Goal: Book appointment/travel/reservation

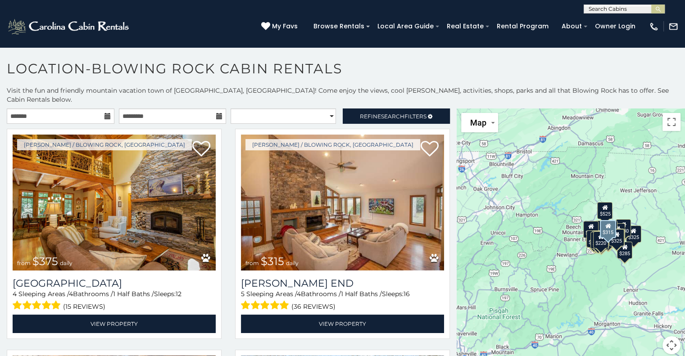
click at [105, 113] on icon at bounding box center [107, 116] width 6 height 6
click at [86, 111] on input "text" at bounding box center [61, 116] width 108 height 15
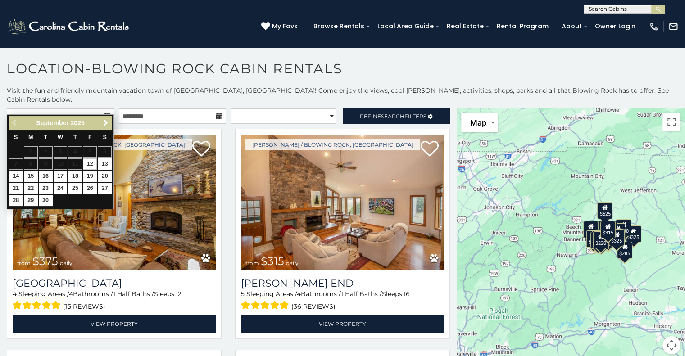
click at [106, 124] on span "Next" at bounding box center [105, 122] width 7 height 7
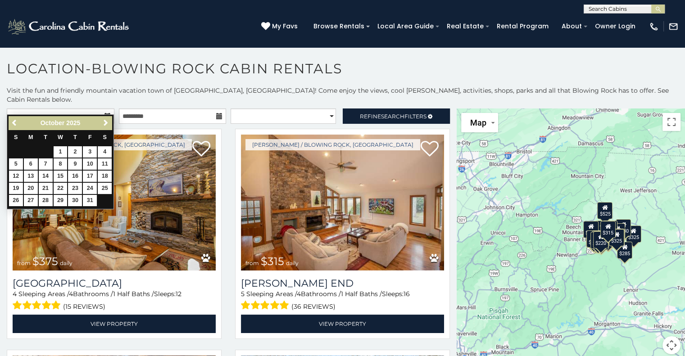
click at [104, 124] on span "Next" at bounding box center [105, 122] width 7 height 7
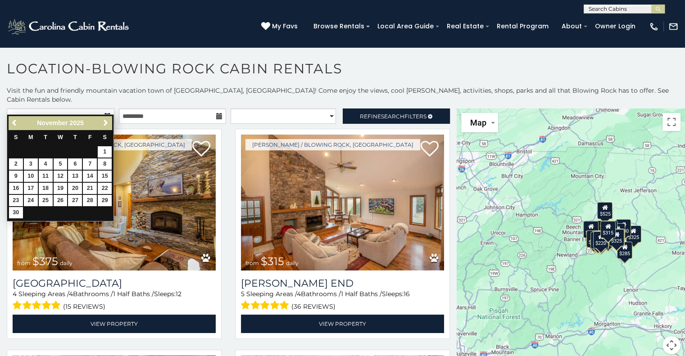
click at [101, 124] on link "Next" at bounding box center [105, 123] width 11 height 11
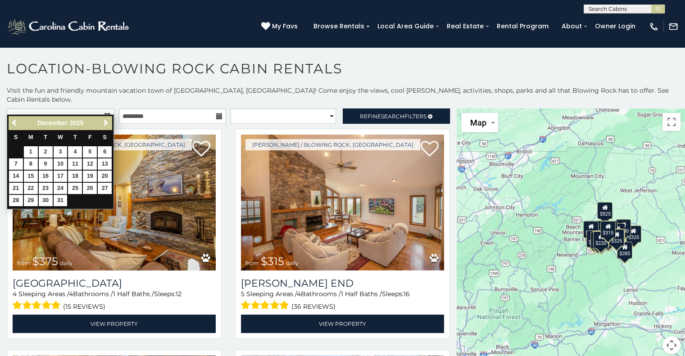
click at [106, 122] on span "Next" at bounding box center [105, 122] width 7 height 7
click at [105, 127] on link "Next" at bounding box center [105, 123] width 11 height 11
click at [109, 124] on span "Next" at bounding box center [105, 122] width 7 height 7
click at [104, 127] on link "Next" at bounding box center [105, 123] width 11 height 11
click at [104, 128] on link "Next" at bounding box center [105, 123] width 11 height 11
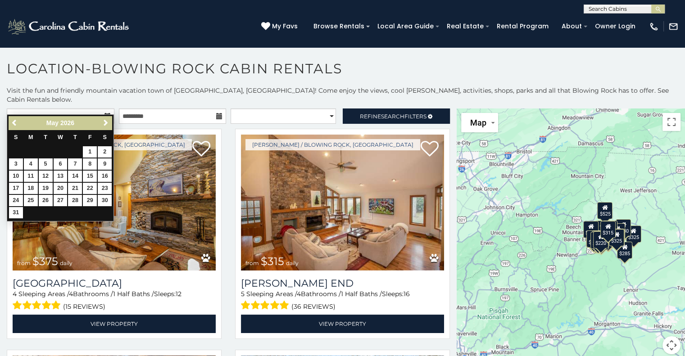
click at [107, 127] on link "Next" at bounding box center [105, 123] width 11 height 11
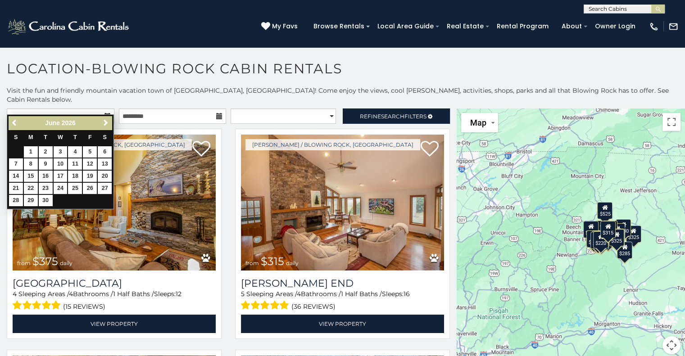
click at [107, 124] on span "Next" at bounding box center [105, 122] width 7 height 7
click at [14, 175] on link "12" at bounding box center [16, 176] width 14 height 11
type input "**********"
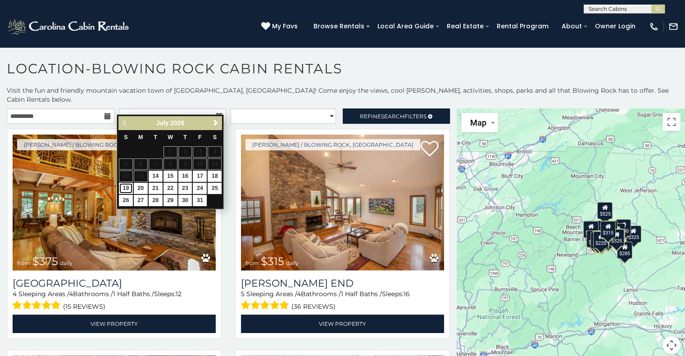
click at [128, 189] on link "19" at bounding box center [126, 188] width 14 height 11
type input "**********"
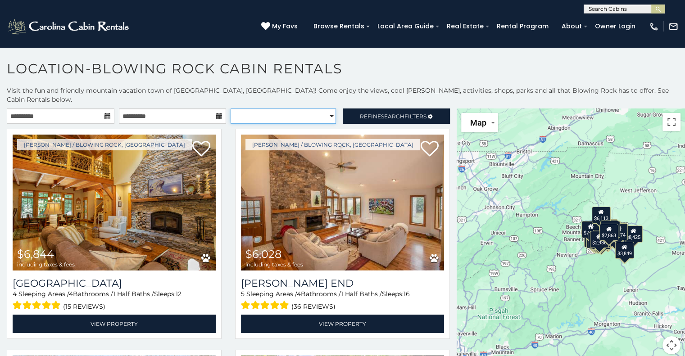
click at [326, 112] on select "**********" at bounding box center [283, 116] width 105 height 15
select select "*********"
click at [231, 109] on select "**********" at bounding box center [283, 116] width 105 height 15
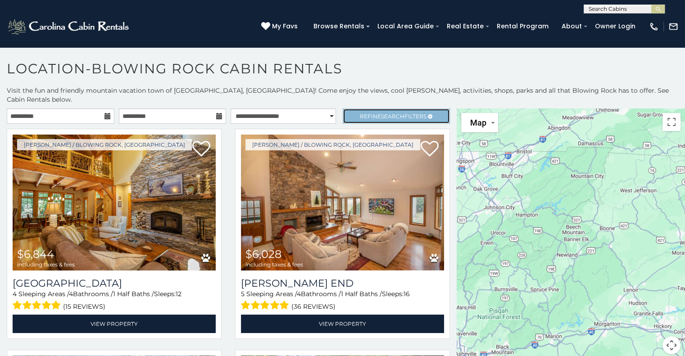
click at [409, 113] on span "Refine Search Filters" at bounding box center [393, 116] width 67 height 7
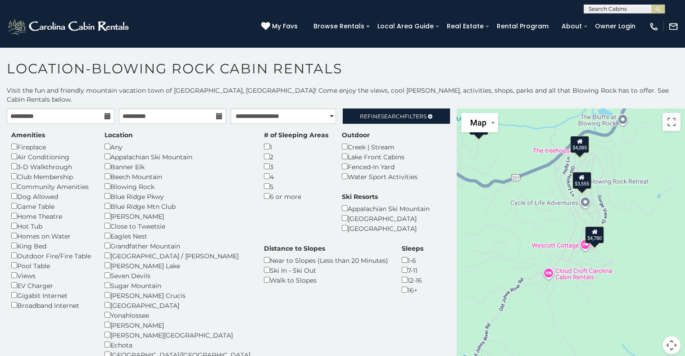
click at [576, 174] on div "$3,555" at bounding box center [581, 180] width 19 height 17
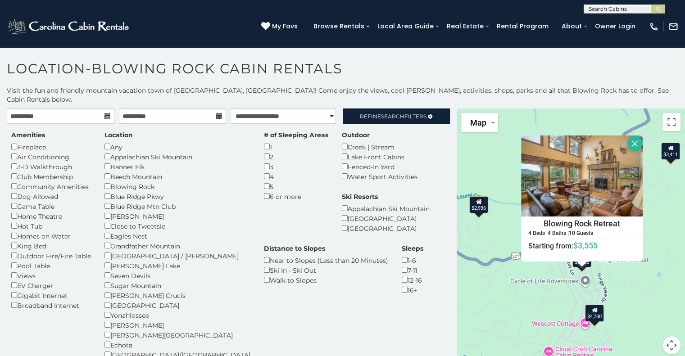
click at [629, 136] on button "Close" at bounding box center [635, 144] width 16 height 16
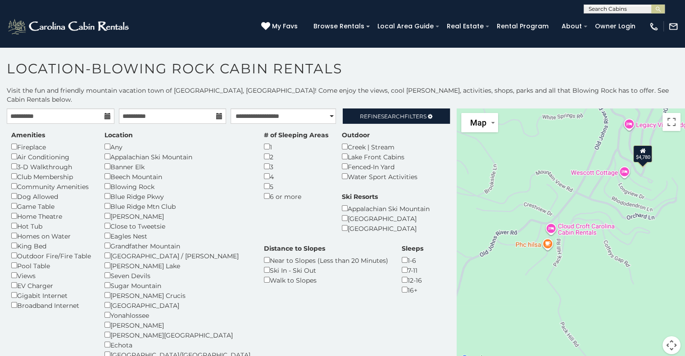
click at [548, 218] on div "$3,996 $4,334 $4,642 $6,028 $6,844 $10,942 $2,333 $4,896 $5,391 $6,785 $7,289 $…" at bounding box center [571, 237] width 228 height 257
click at [547, 223] on div "$3,996 $4,334 $4,642 $6,028 $6,844 $10,942 $2,333 $4,896 $5,391 $6,785 $7,289 $…" at bounding box center [571, 237] width 228 height 257
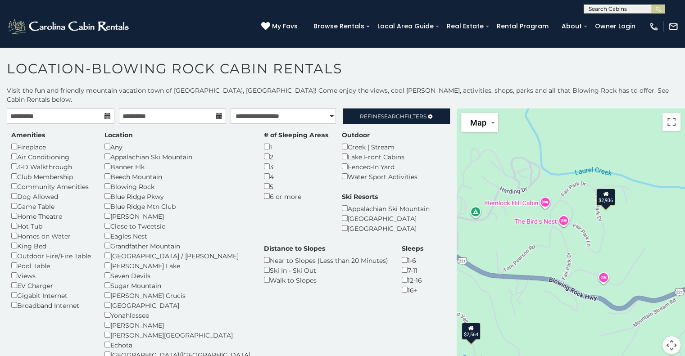
click at [601, 189] on div "$2,936" at bounding box center [605, 197] width 19 height 17
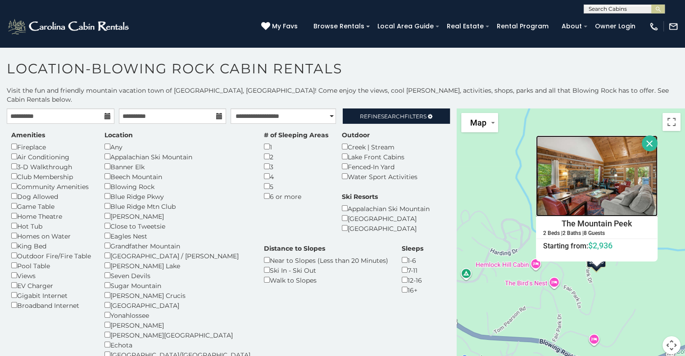
click at [594, 180] on img at bounding box center [597, 176] width 122 height 81
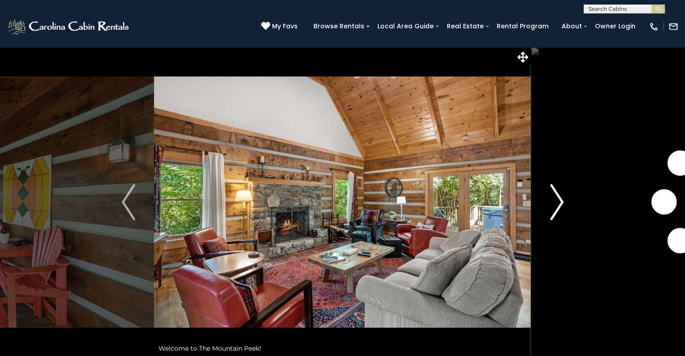
click at [558, 207] on img "Next" at bounding box center [557, 202] width 14 height 36
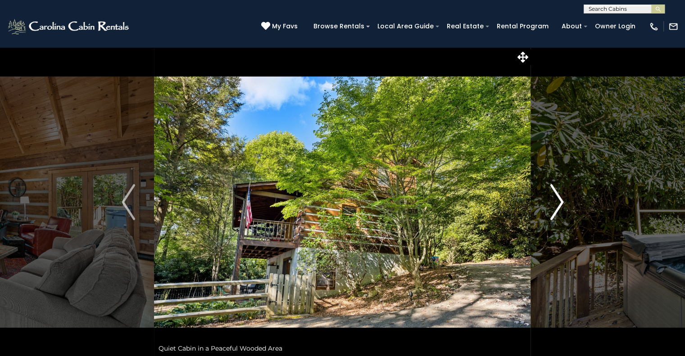
click at [559, 207] on img "Next" at bounding box center [557, 202] width 14 height 36
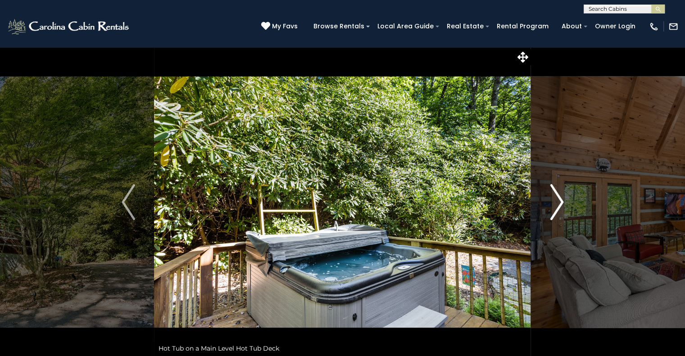
click at [567, 206] on button "Next" at bounding box center [557, 202] width 52 height 311
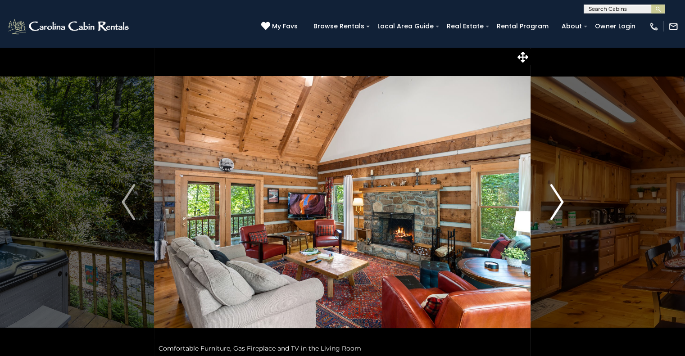
click at [557, 208] on img "Next" at bounding box center [557, 202] width 14 height 36
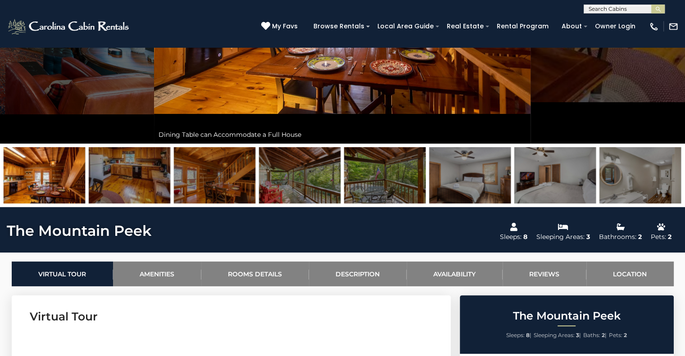
scroll to position [272, 0]
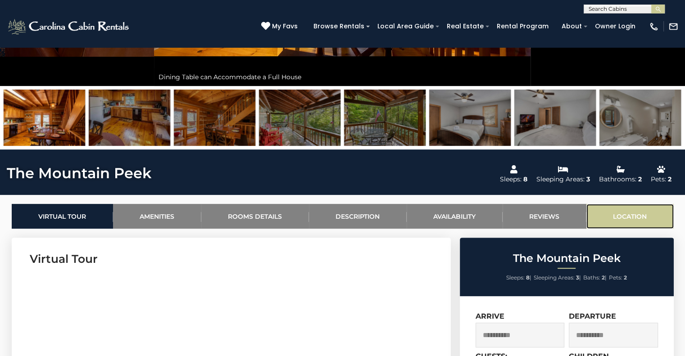
click at [630, 216] on link "Location" at bounding box center [629, 216] width 87 height 25
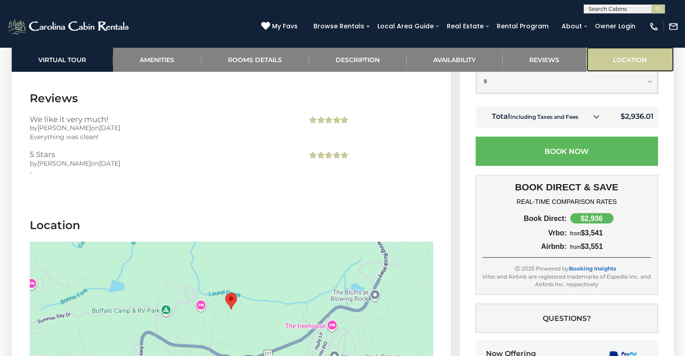
scroll to position [1950, 0]
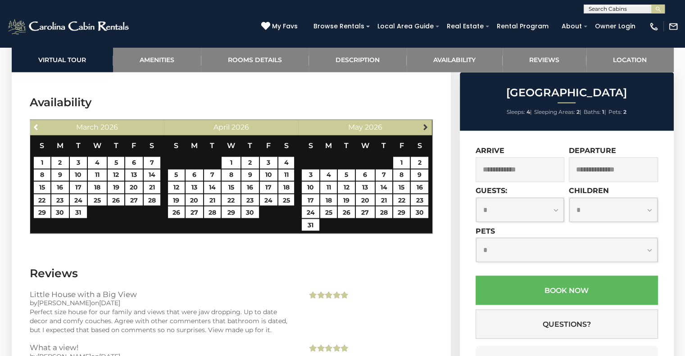
click at [425, 123] on span "Next" at bounding box center [425, 126] width 7 height 7
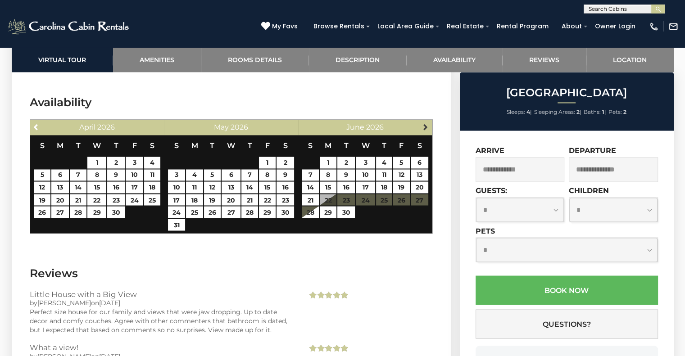
click at [426, 123] on span "Next" at bounding box center [425, 126] width 7 height 7
